Goal: Task Accomplishment & Management: Use online tool/utility

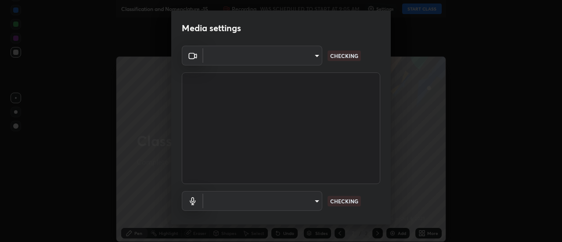
type input "4d90f54dc7ffe1487e568413c7b14cae350cfc35b2e27118c69c8ba223ba8cfa"
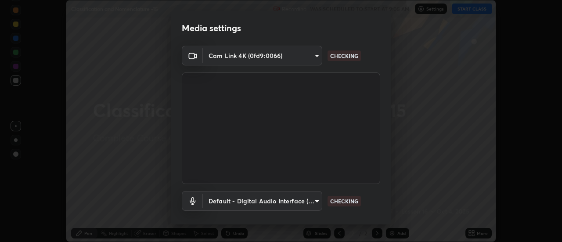
scroll to position [46, 0]
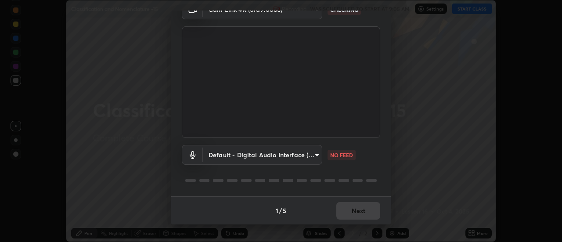
click at [307, 153] on body "Erase all Classification and Nomenclature -15 Recording WAS SCHEDULED TO START …" at bounding box center [281, 121] width 562 height 242
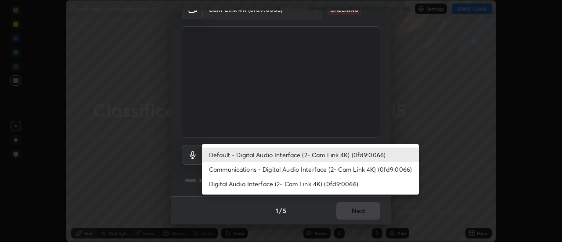
click at [291, 169] on li "Communications - Digital Audio Interface (2- Cam Link 4K) (0fd9:0066)" at bounding box center [310, 169] width 217 height 14
type input "communications"
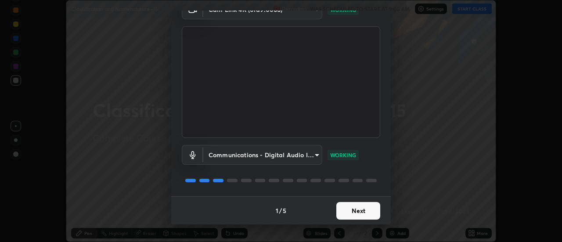
click at [363, 213] on button "Next" at bounding box center [358, 211] width 44 height 18
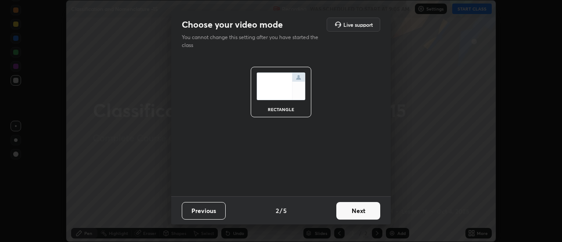
scroll to position [0, 0]
click at [369, 213] on button "Next" at bounding box center [358, 211] width 44 height 18
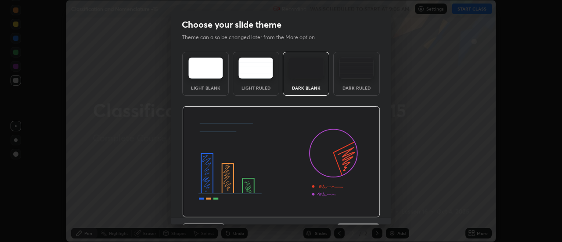
scroll to position [22, 0]
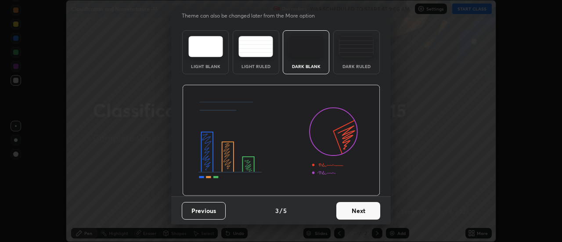
click at [368, 210] on button "Next" at bounding box center [358, 211] width 44 height 18
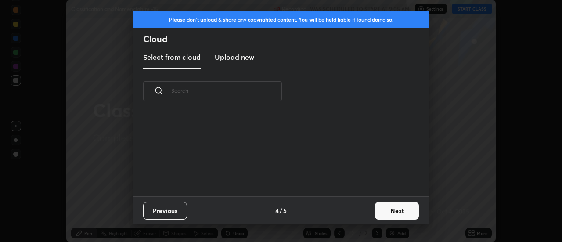
click at [406, 212] on button "Next" at bounding box center [397, 211] width 44 height 18
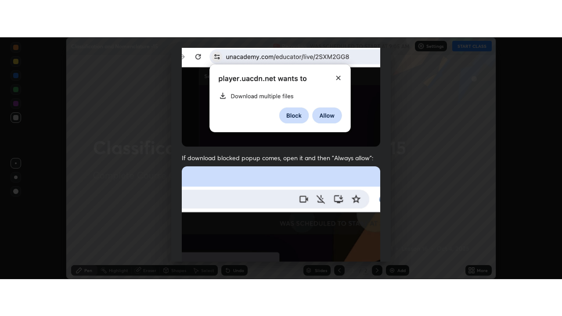
scroll to position [225, 0]
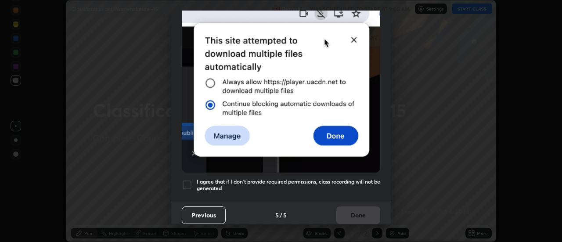
click at [189, 181] on div at bounding box center [187, 185] width 11 height 11
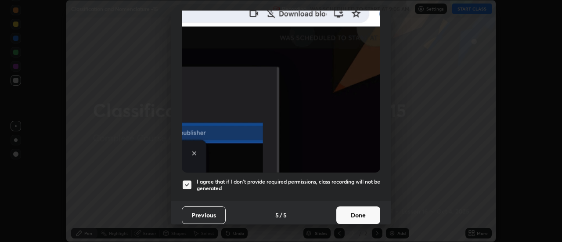
click at [362, 208] on button "Done" at bounding box center [358, 215] width 44 height 18
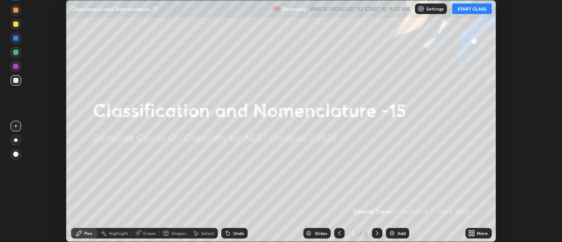
click at [471, 231] on icon at bounding box center [470, 232] width 2 height 2
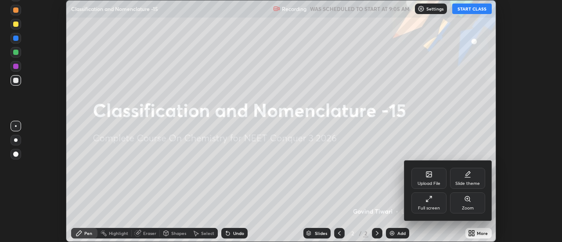
click at [435, 206] on div "Full screen" at bounding box center [429, 208] width 22 height 4
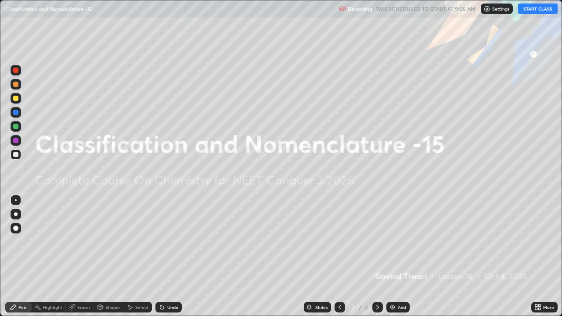
scroll to position [316, 562]
click at [538, 13] on button "START CLASS" at bounding box center [538, 9] width 40 height 11
click at [393, 241] on img at bounding box center [392, 307] width 7 height 7
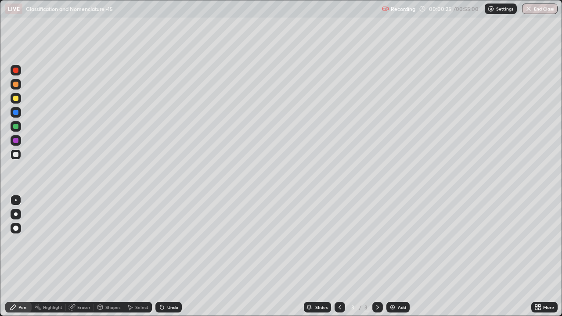
click at [15, 214] on div at bounding box center [16, 215] width 4 height 4
click at [394, 241] on div "Add" at bounding box center [397, 307] width 23 height 11
click at [14, 98] on div at bounding box center [15, 98] width 5 height 5
click at [15, 155] on div at bounding box center [15, 154] width 5 height 5
click at [15, 99] on div at bounding box center [15, 98] width 5 height 5
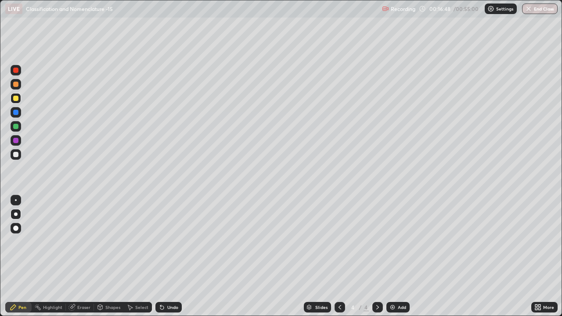
click at [17, 154] on div at bounding box center [15, 154] width 5 height 5
click at [12, 99] on div at bounding box center [16, 98] width 11 height 11
click at [17, 88] on div at bounding box center [16, 84] width 11 height 11
click at [16, 200] on div at bounding box center [16, 200] width 2 height 2
click at [16, 100] on div at bounding box center [15, 98] width 5 height 5
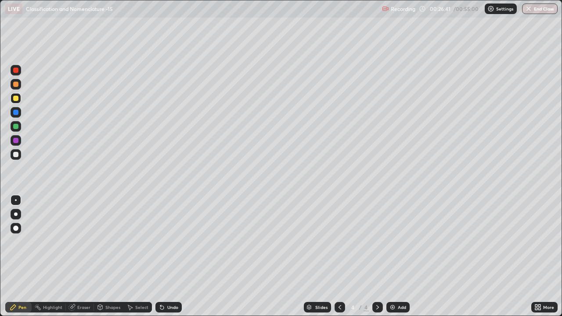
click at [15, 215] on div at bounding box center [16, 215] width 4 height 4
click at [14, 152] on div at bounding box center [15, 154] width 5 height 5
click at [389, 241] on img at bounding box center [392, 307] width 7 height 7
click at [76, 241] on div "Eraser" at bounding box center [80, 307] width 28 height 11
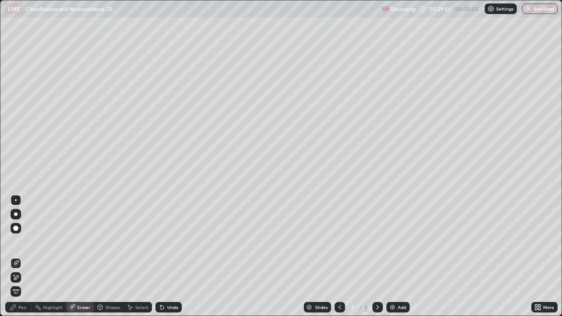
click at [18, 241] on icon at bounding box center [15, 277] width 7 height 7
click at [17, 241] on div "Pen" at bounding box center [18, 307] width 26 height 11
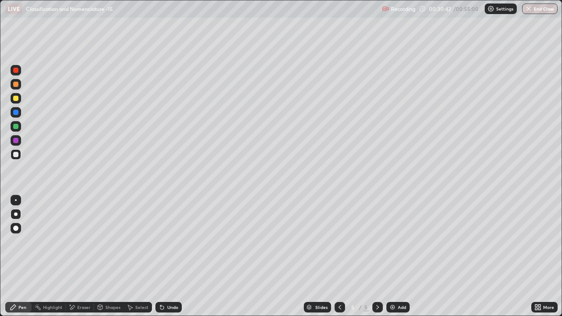
click at [18, 100] on div at bounding box center [15, 98] width 5 height 5
click at [82, 241] on div "Eraser" at bounding box center [83, 307] width 13 height 4
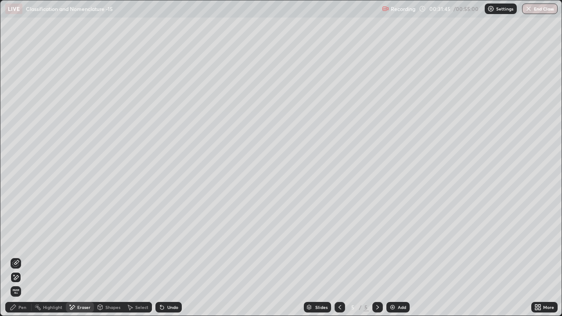
click at [16, 241] on div "Pen" at bounding box center [18, 307] width 26 height 11
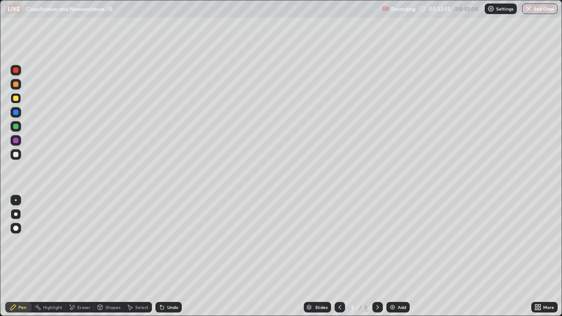
click at [15, 156] on div at bounding box center [15, 154] width 5 height 5
click at [16, 200] on div at bounding box center [16, 200] width 2 height 2
click at [79, 241] on div "Eraser" at bounding box center [83, 307] width 13 height 4
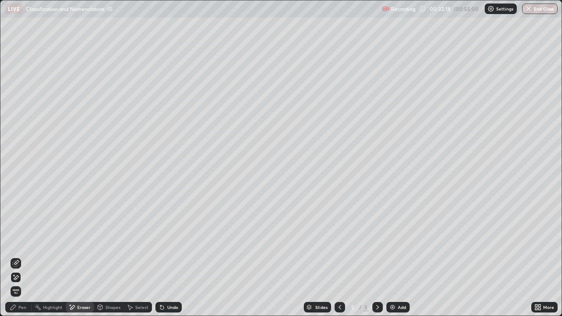
click at [17, 241] on div "Pen" at bounding box center [18, 307] width 26 height 11
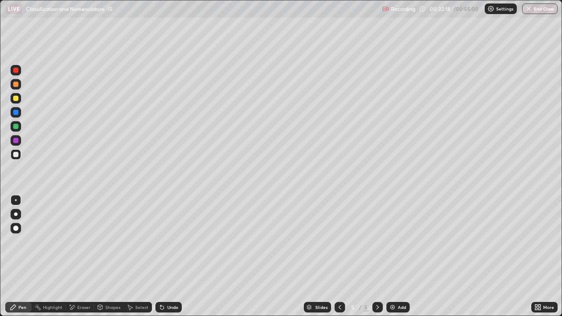
click at [14, 97] on div at bounding box center [15, 98] width 5 height 5
click at [17, 154] on div at bounding box center [15, 154] width 5 height 5
click at [78, 241] on div "Eraser" at bounding box center [83, 307] width 13 height 4
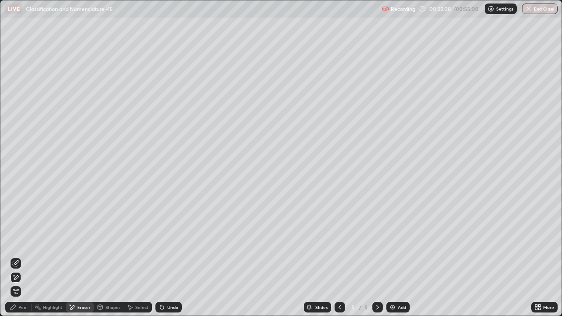
click at [21, 241] on div "Pen" at bounding box center [22, 307] width 8 height 4
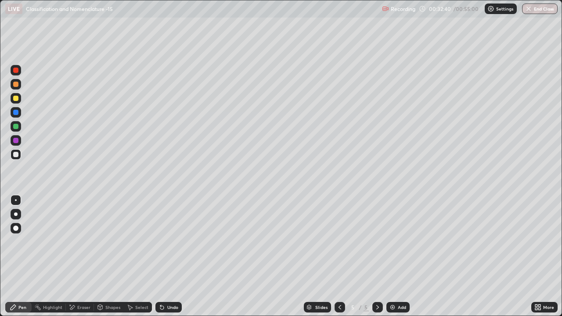
click at [18, 96] on div at bounding box center [16, 98] width 11 height 11
click at [17, 154] on div at bounding box center [15, 154] width 5 height 5
click at [14, 97] on div at bounding box center [15, 98] width 5 height 5
click at [19, 155] on div at bounding box center [16, 154] width 11 height 11
click at [18, 99] on div at bounding box center [15, 98] width 5 height 5
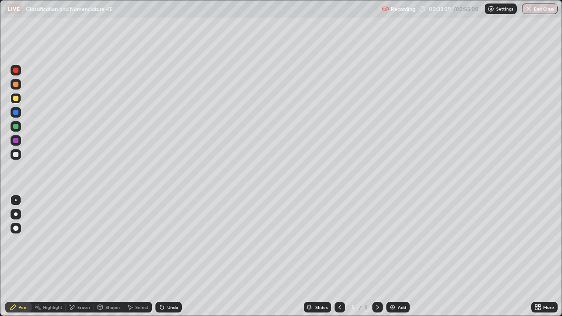
click at [75, 241] on icon at bounding box center [71, 307] width 7 height 7
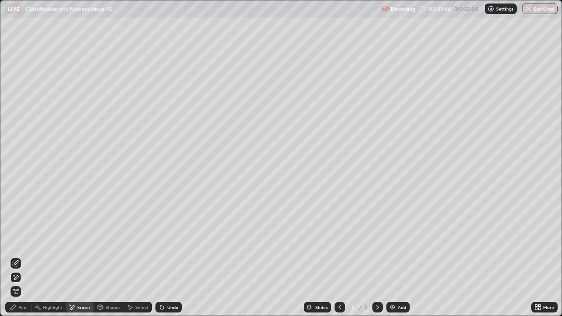
click at [16, 241] on div "Pen" at bounding box center [18, 307] width 26 height 11
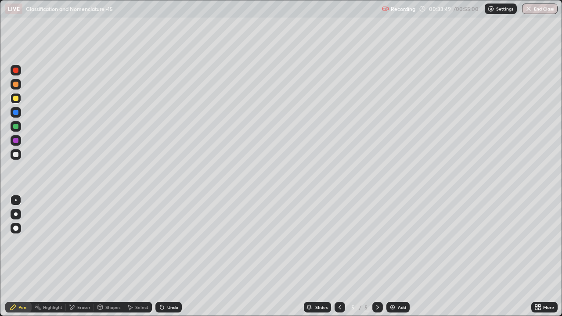
click at [14, 155] on div at bounding box center [15, 154] width 5 height 5
click at [15, 99] on div at bounding box center [15, 98] width 5 height 5
click at [14, 155] on div at bounding box center [15, 154] width 5 height 5
click at [17, 97] on div at bounding box center [15, 98] width 5 height 5
click at [15, 154] on div at bounding box center [15, 154] width 5 height 5
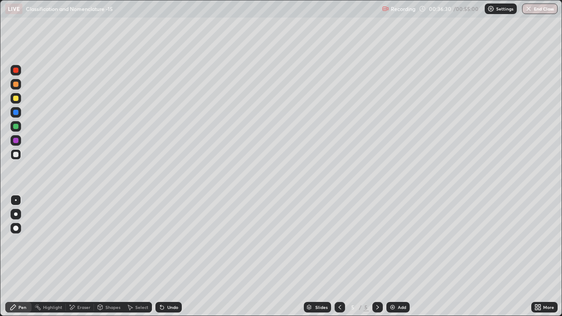
click at [18, 103] on div at bounding box center [16, 98] width 11 height 14
click at [390, 241] on img at bounding box center [392, 307] width 7 height 7
click at [14, 150] on div at bounding box center [16, 154] width 11 height 11
click at [16, 68] on div at bounding box center [15, 70] width 5 height 5
click at [339, 241] on icon at bounding box center [339, 307] width 7 height 7
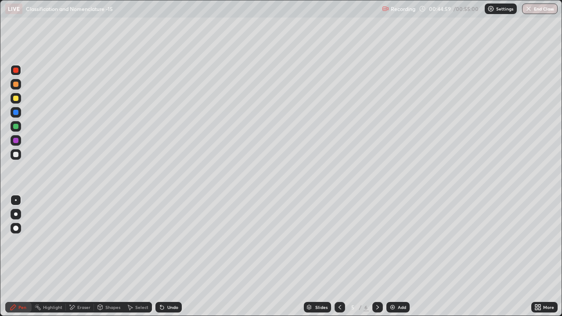
click at [79, 241] on div "Eraser" at bounding box center [83, 307] width 13 height 4
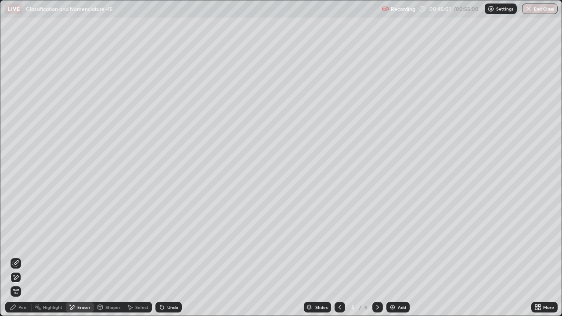
click at [16, 241] on icon at bounding box center [15, 263] width 7 height 7
click at [18, 241] on div "Pen" at bounding box center [18, 307] width 26 height 11
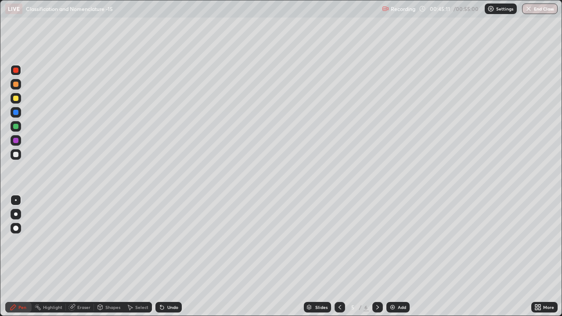
click at [17, 100] on div at bounding box center [15, 98] width 5 height 5
click at [19, 154] on div at bounding box center [16, 154] width 11 height 11
click at [75, 241] on icon at bounding box center [72, 306] width 5 height 4
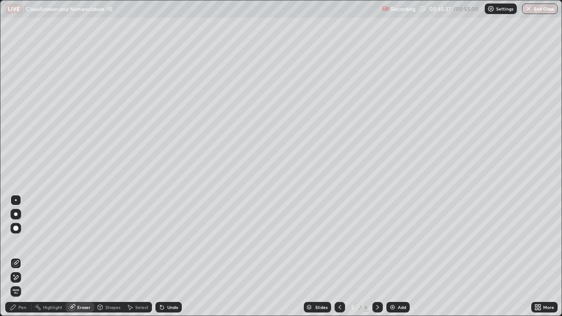
click at [21, 241] on div "Pen" at bounding box center [22, 307] width 8 height 4
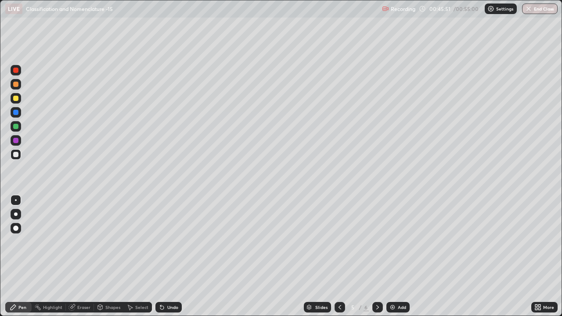
click at [16, 100] on div at bounding box center [15, 98] width 5 height 5
click at [17, 84] on div at bounding box center [15, 84] width 5 height 5
click at [17, 214] on div at bounding box center [16, 215] width 4 height 4
click at [77, 241] on div "Eraser" at bounding box center [83, 307] width 13 height 4
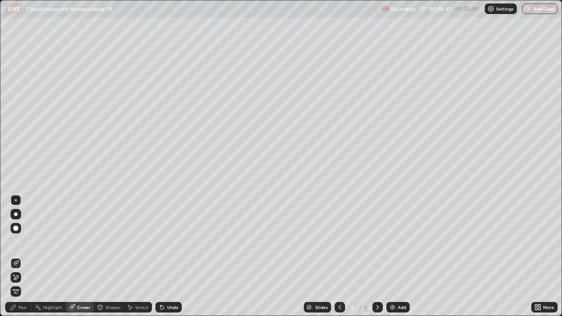
click at [14, 241] on icon at bounding box center [14, 275] width 1 height 1
click at [19, 241] on div "Pen" at bounding box center [22, 307] width 8 height 4
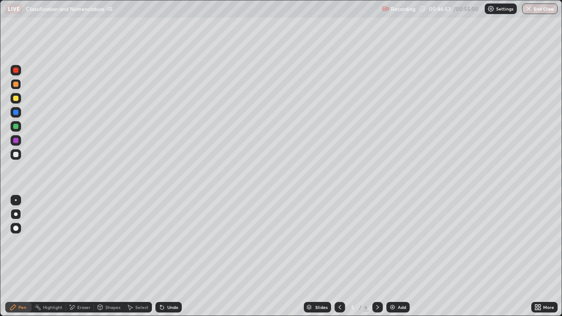
click at [15, 155] on div at bounding box center [15, 154] width 5 height 5
click at [16, 102] on div at bounding box center [16, 98] width 11 height 11
click at [16, 200] on div at bounding box center [16, 200] width 2 height 2
click at [377, 241] on icon at bounding box center [377, 307] width 7 height 7
click at [15, 157] on div at bounding box center [15, 154] width 5 height 5
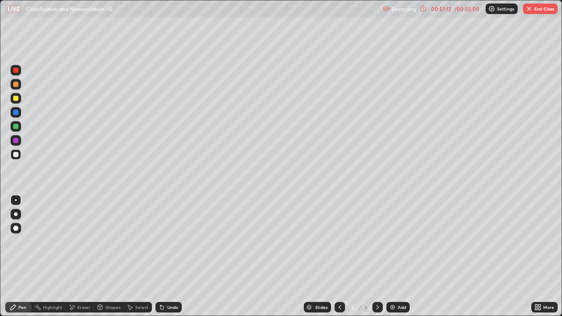
click at [15, 213] on div at bounding box center [16, 215] width 4 height 4
click at [15, 125] on div at bounding box center [15, 126] width 5 height 5
click at [78, 241] on div "Eraser" at bounding box center [83, 307] width 13 height 4
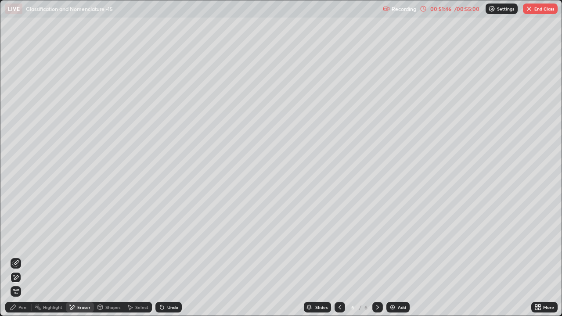
click at [19, 241] on div "Pen" at bounding box center [22, 307] width 8 height 4
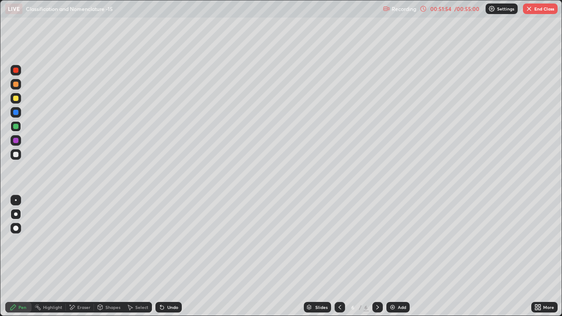
click at [16, 156] on div at bounding box center [15, 154] width 5 height 5
click at [16, 99] on div at bounding box center [15, 98] width 5 height 5
click at [16, 155] on div at bounding box center [15, 154] width 5 height 5
click at [76, 241] on div "Eraser" at bounding box center [80, 307] width 28 height 11
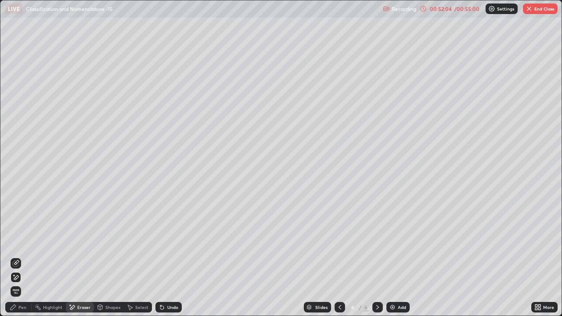
click at [16, 241] on icon at bounding box center [16, 262] width 5 height 4
click at [376, 241] on icon at bounding box center [377, 307] width 7 height 7
click at [339, 241] on icon at bounding box center [339, 307] width 7 height 7
click at [22, 241] on div "Pen" at bounding box center [22, 307] width 8 height 4
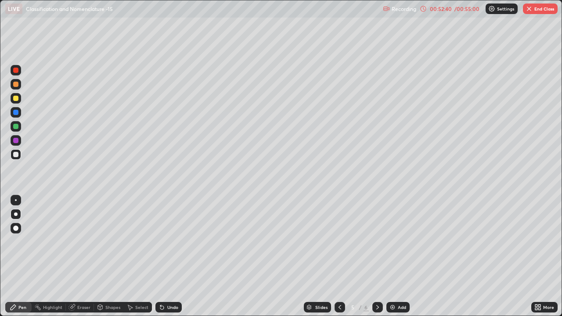
click at [77, 241] on div "Eraser" at bounding box center [80, 307] width 28 height 11
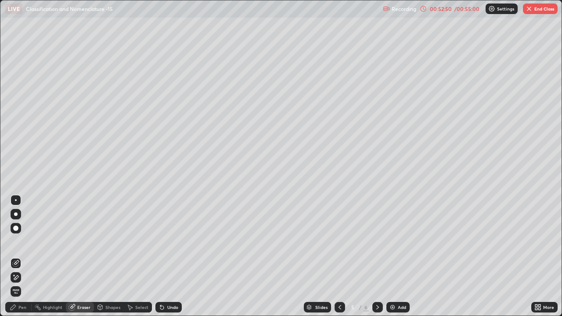
click at [15, 241] on icon at bounding box center [13, 307] width 5 height 5
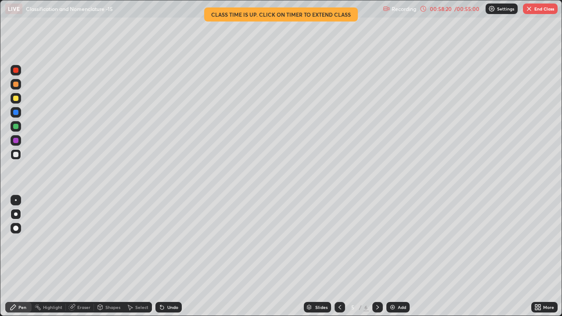
click at [544, 10] on button "End Class" at bounding box center [540, 9] width 35 height 11
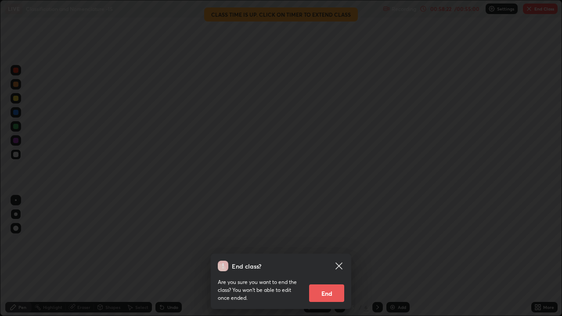
click at [334, 241] on button "End" at bounding box center [326, 294] width 35 height 18
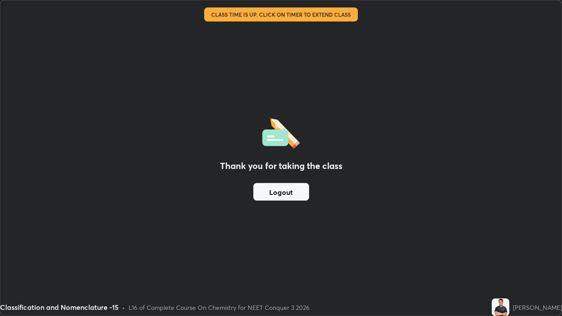
click at [286, 191] on button "Logout" at bounding box center [281, 192] width 56 height 18
click at [281, 191] on button "Logout" at bounding box center [281, 192] width 56 height 18
